Goal: Share content

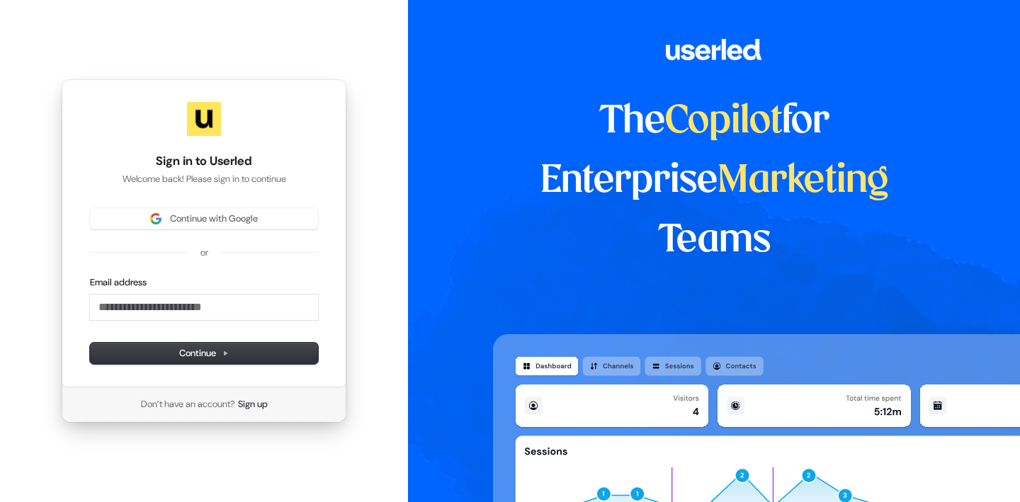
click at [246, 208] on div "Sign in to Userled Welcome back! Please sign in to continue Continue with Googl…" at bounding box center [204, 232] width 285 height 307
click at [246, 217] on span "Continue with Google" at bounding box center [214, 218] width 88 height 13
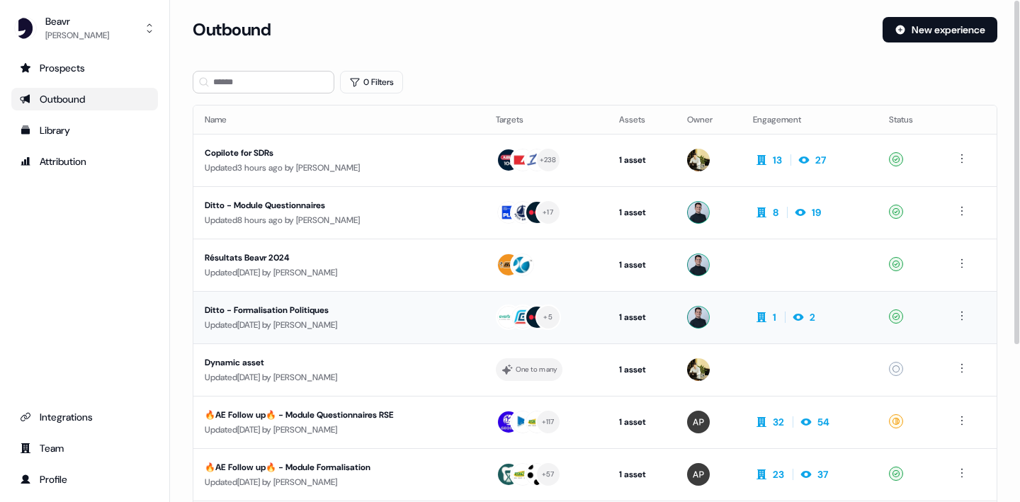
click at [299, 307] on div "Ditto - Formalisation Politiques" at bounding box center [332, 310] width 255 height 14
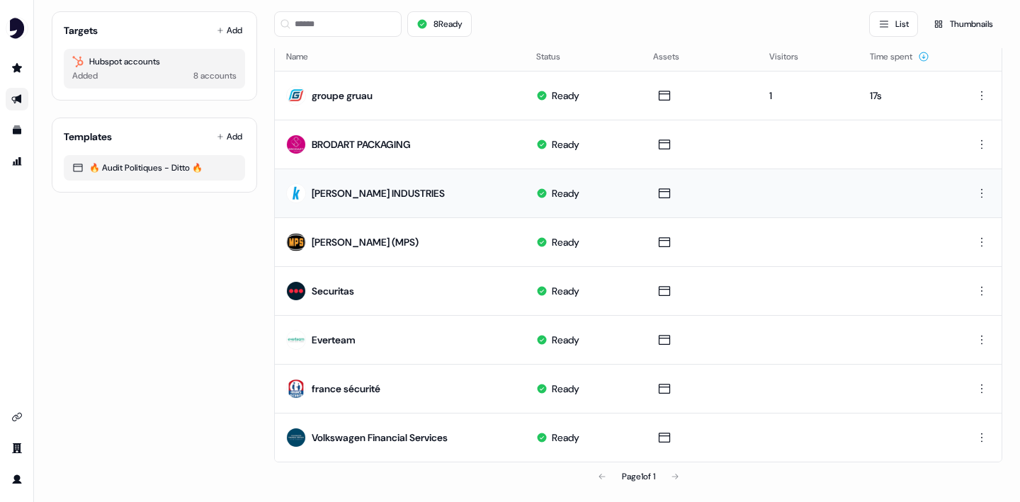
scroll to position [116, 0]
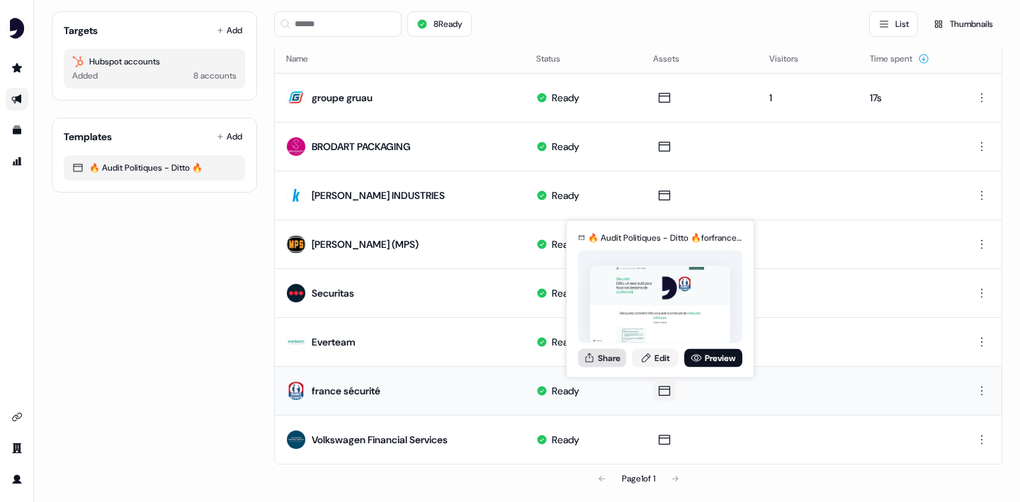
click at [616, 360] on button "Share" at bounding box center [602, 357] width 48 height 18
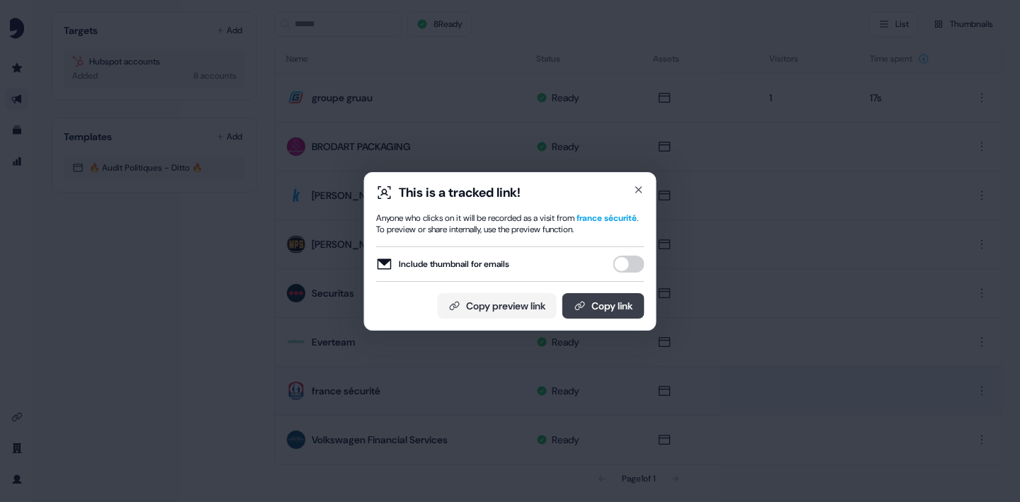
click at [615, 307] on button "Copy link" at bounding box center [603, 305] width 82 height 25
